Goal: Task Accomplishment & Management: Use online tool/utility

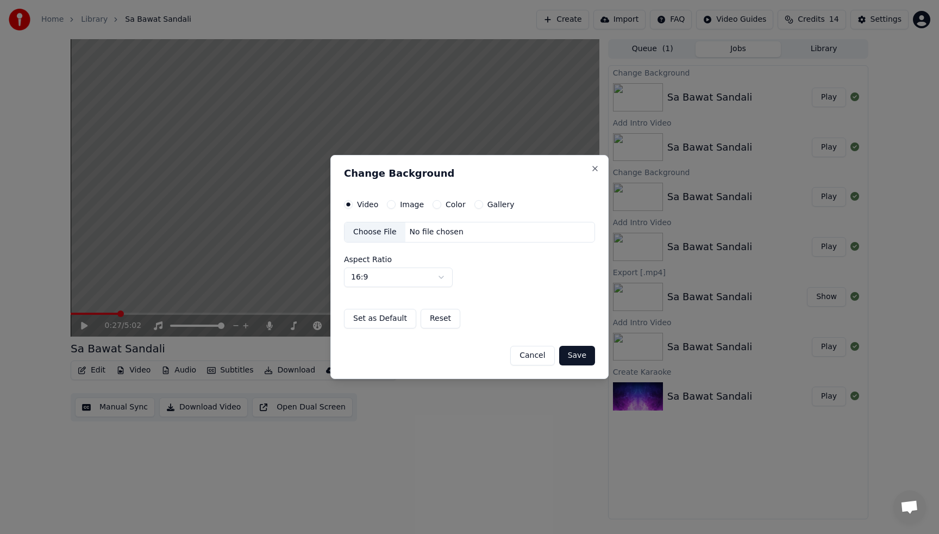
click at [371, 232] on div "Choose File" at bounding box center [375, 232] width 61 height 20
click at [419, 202] on label "Image" at bounding box center [412, 205] width 24 height 8
click at [396, 202] on button "Image" at bounding box center [391, 204] width 9 height 9
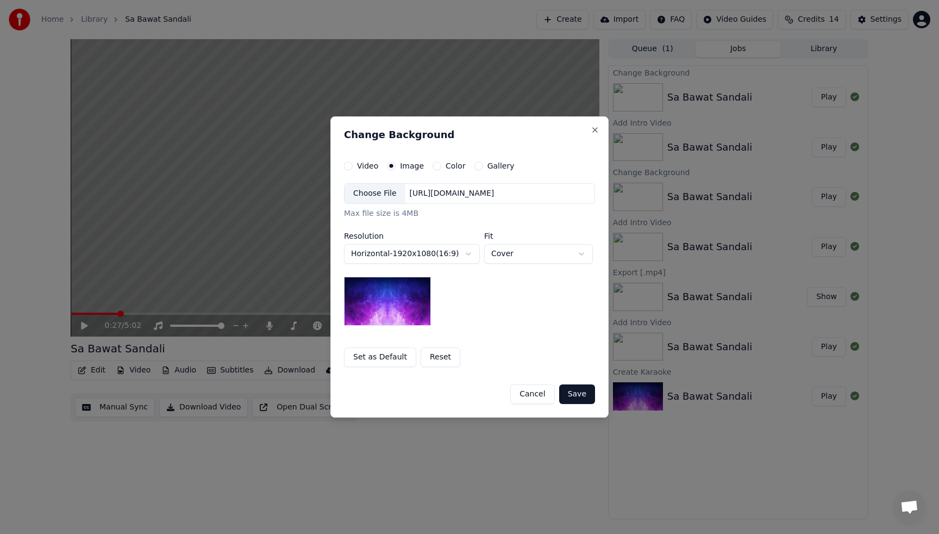
click at [579, 391] on button "Save" at bounding box center [577, 394] width 36 height 20
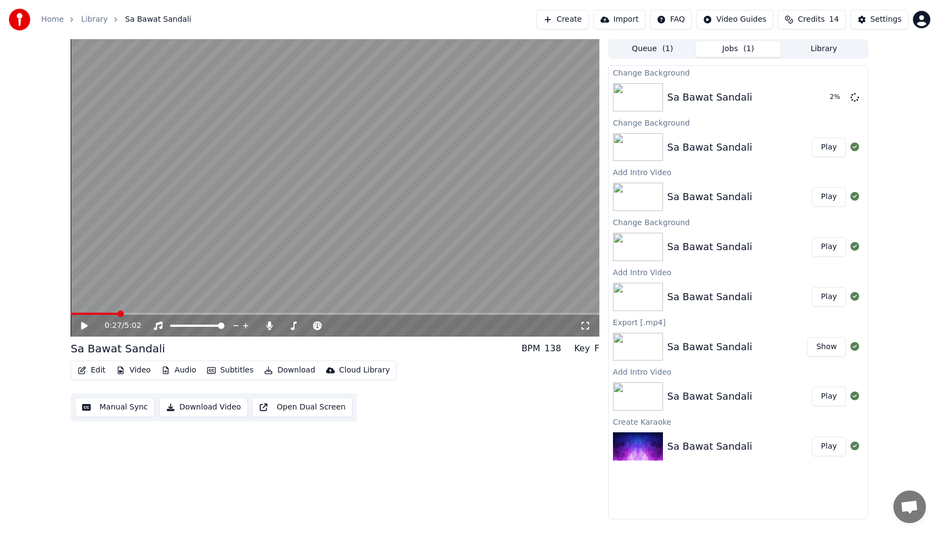
click at [824, 148] on button "Play" at bounding box center [829, 147] width 34 height 20
click at [853, 95] on icon at bounding box center [855, 96] width 9 height 9
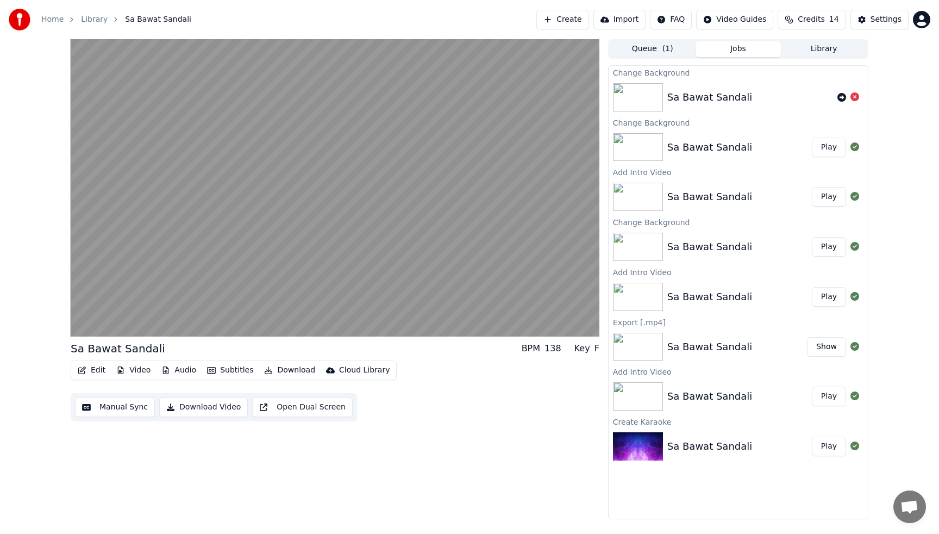
click at [688, 149] on div "Sa Bawat Sandali" at bounding box center [709, 147] width 85 height 15
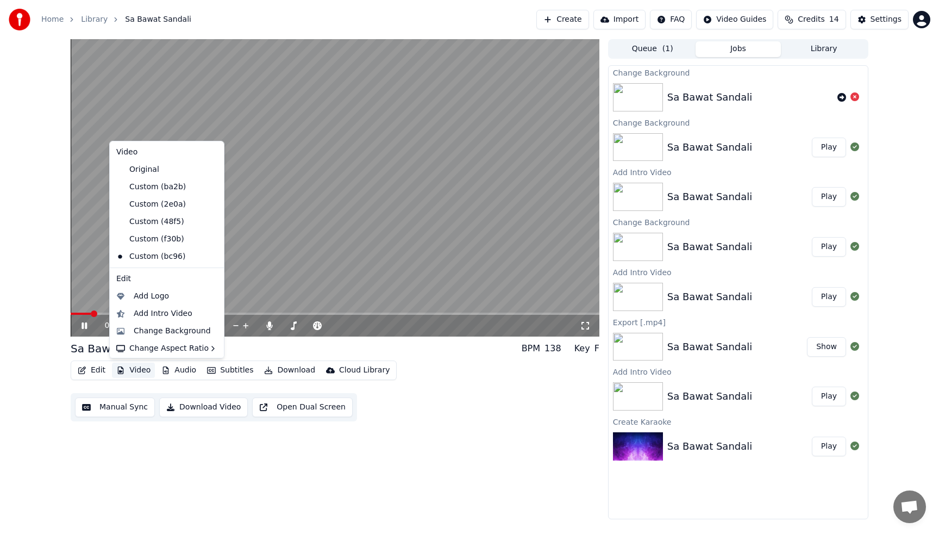
click at [135, 369] on button "Video" at bounding box center [133, 369] width 43 height 15
click at [161, 332] on div "Change Background" at bounding box center [172, 331] width 77 height 11
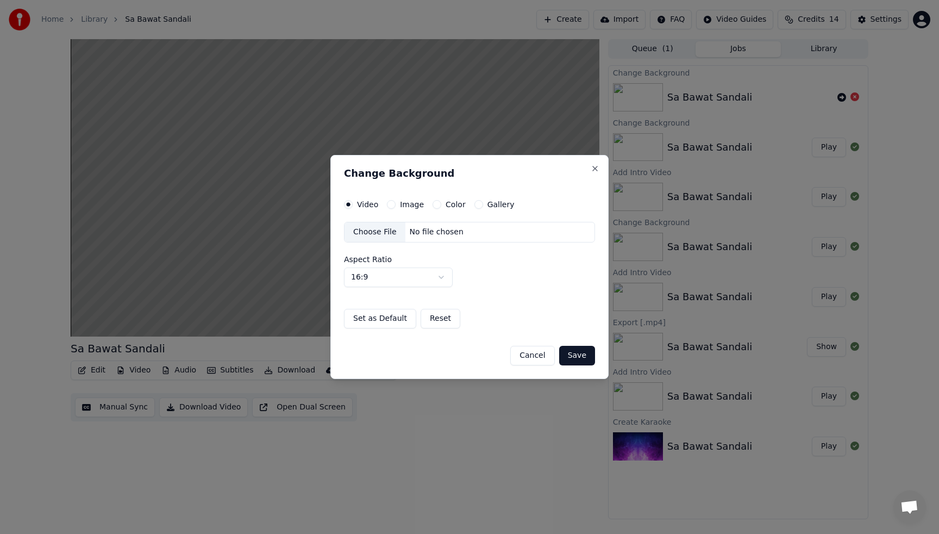
click at [494, 206] on label "Gallery" at bounding box center [500, 205] width 27 height 8
click at [483, 206] on button "Gallery" at bounding box center [478, 204] width 9 height 9
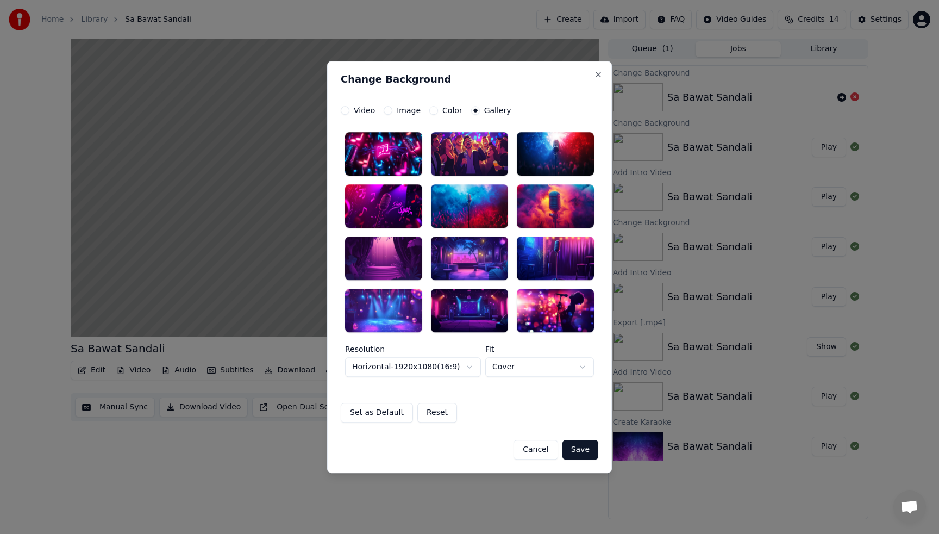
click at [449, 107] on label "Color" at bounding box center [452, 111] width 20 height 8
click at [438, 107] on button "Color" at bounding box center [433, 110] width 9 height 9
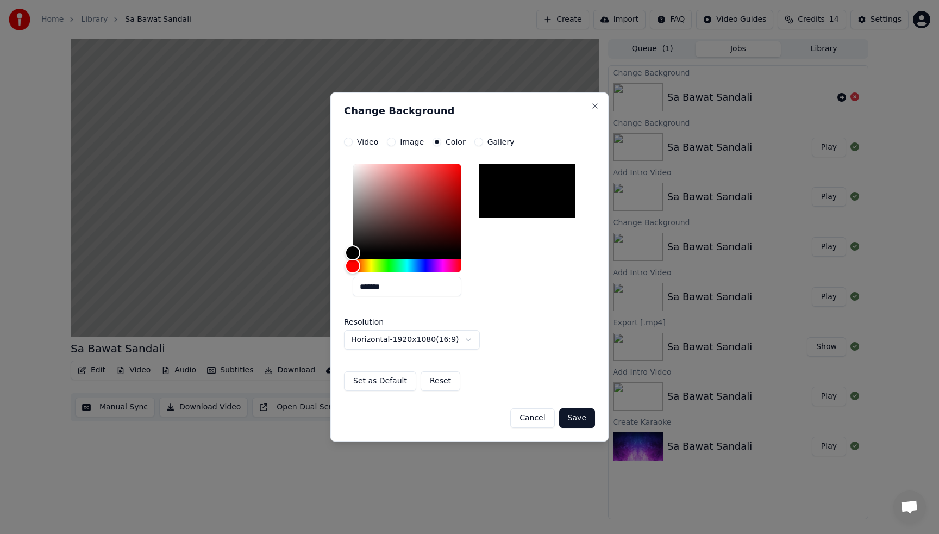
click at [409, 142] on label "Image" at bounding box center [412, 142] width 24 height 8
click at [396, 142] on button "Image" at bounding box center [391, 141] width 9 height 9
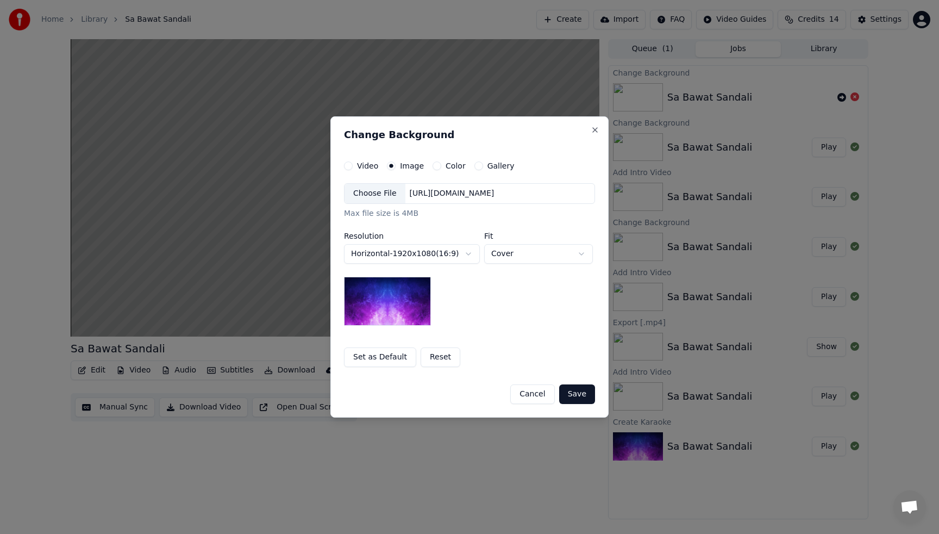
click at [355, 166] on div "Video" at bounding box center [361, 165] width 34 height 9
click at [363, 164] on label "Video" at bounding box center [367, 166] width 21 height 8
click at [353, 164] on button "Video" at bounding box center [348, 165] width 9 height 9
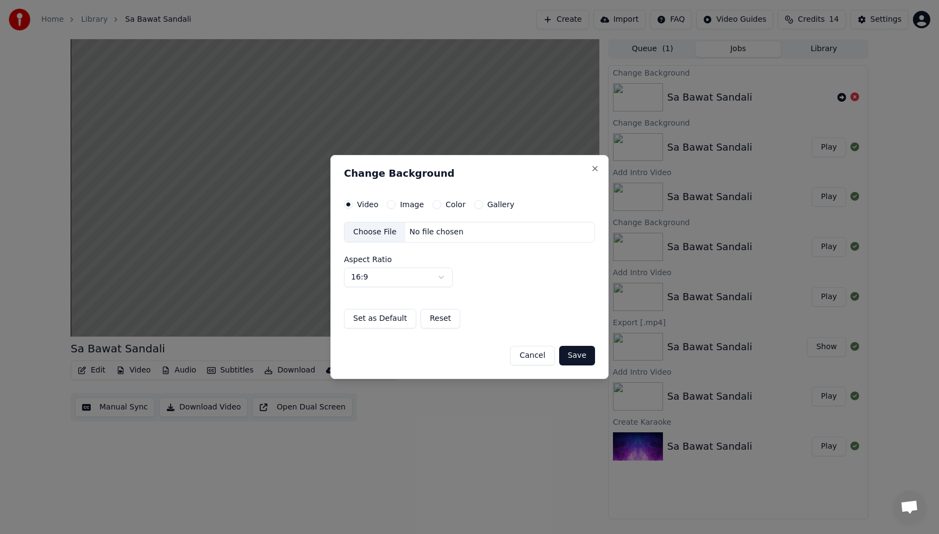
click at [374, 233] on div "Choose File" at bounding box center [375, 232] width 61 height 20
click at [578, 353] on button "Save" at bounding box center [577, 356] width 36 height 20
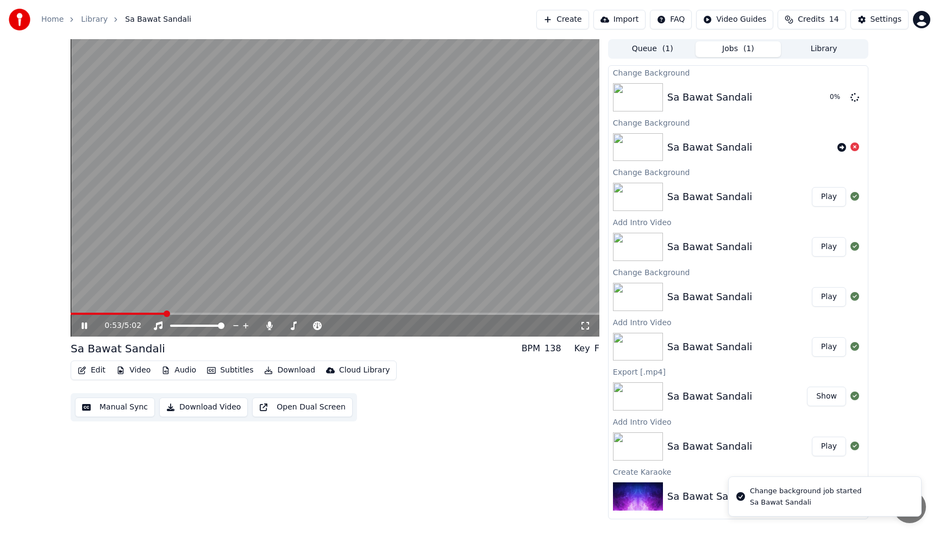
click at [83, 329] on icon at bounding box center [92, 325] width 26 height 9
